Goal: Task Accomplishment & Management: Manage account settings

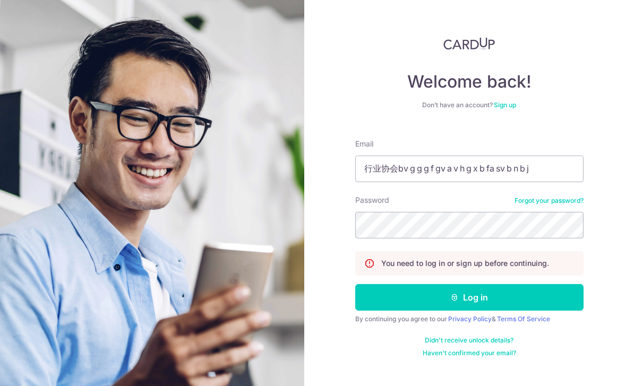
type input "行业协会bv g g g f gv a v h g x b fa sv b n b j"
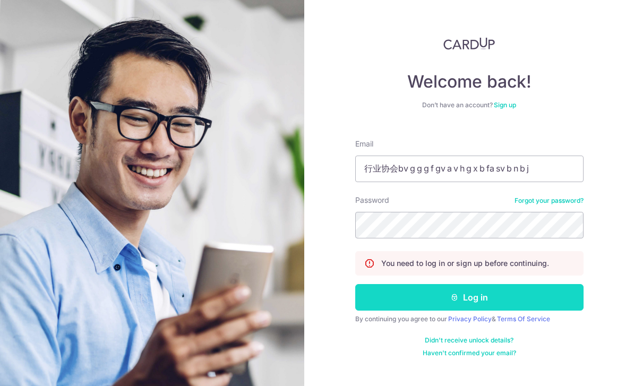
click at [418, 284] on button "Log in" at bounding box center [469, 297] width 228 height 27
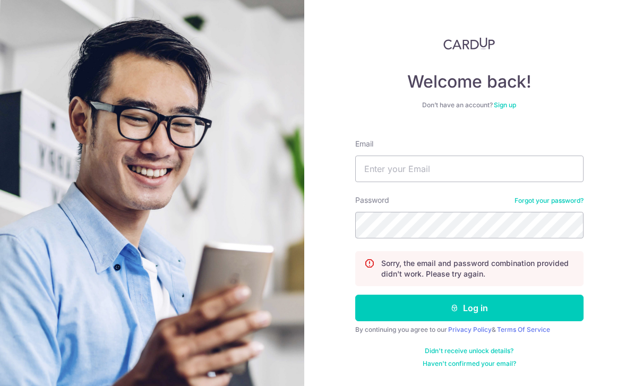
click at [451, 270] on p "Sorry, the email and password combination provided didn't work. Please try agai…" at bounding box center [477, 268] width 193 height 21
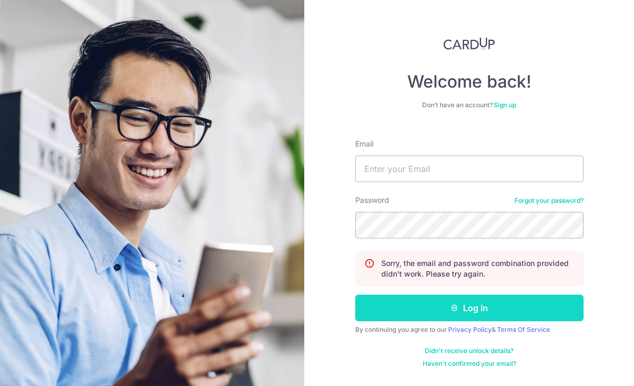
click at [472, 313] on button "Log in" at bounding box center [469, 308] width 228 height 27
